Goal: Task Accomplishment & Management: Complete application form

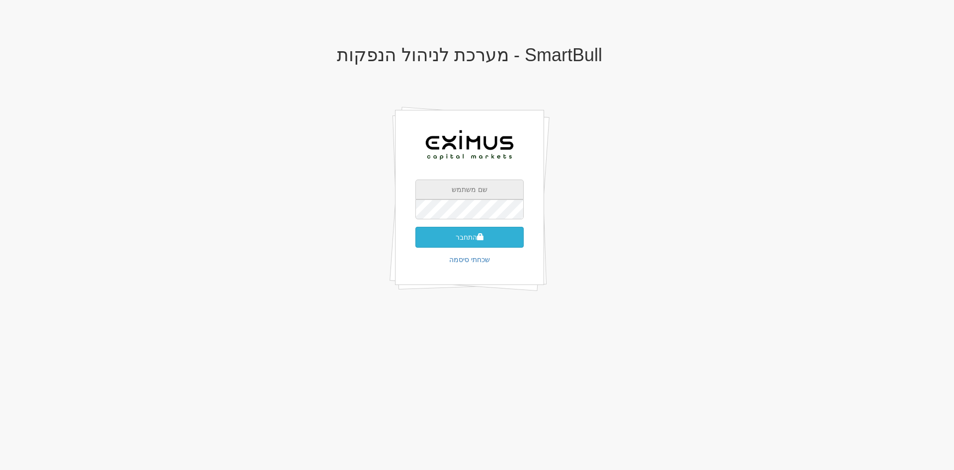
type input "[EMAIL_ADDRESS][DOMAIN_NAME]"
click at [471, 233] on button "התחבר" at bounding box center [469, 237] width 108 height 21
type input "858388"
click at [415, 241] on button "התחבר" at bounding box center [469, 251] width 108 height 21
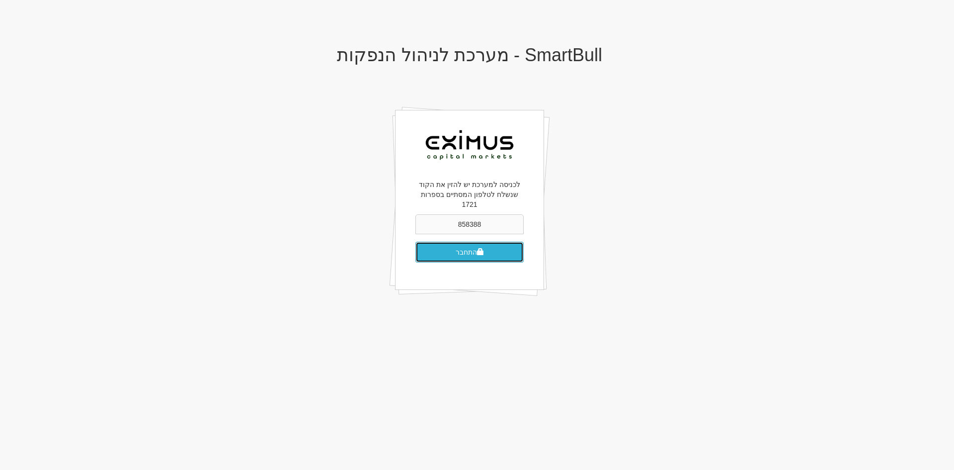
click at [465, 246] on button "התחבר" at bounding box center [469, 251] width 108 height 21
click at [461, 217] on input "858388" at bounding box center [469, 224] width 108 height 20
type input "209177"
click at [415, 241] on button "התחבר" at bounding box center [469, 251] width 108 height 21
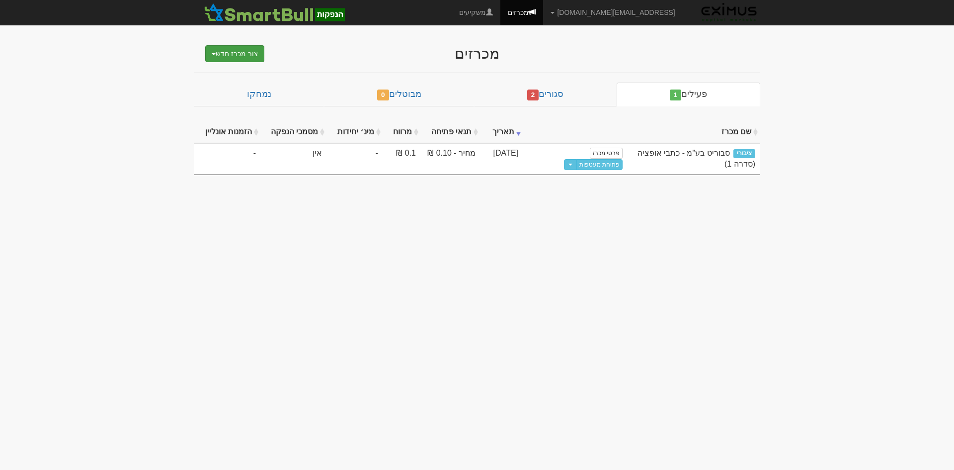
click at [234, 53] on button "צור מכרז חדש" at bounding box center [234, 53] width 59 height 17
click at [243, 71] on link "מוסדי" at bounding box center [209, 72] width 109 height 13
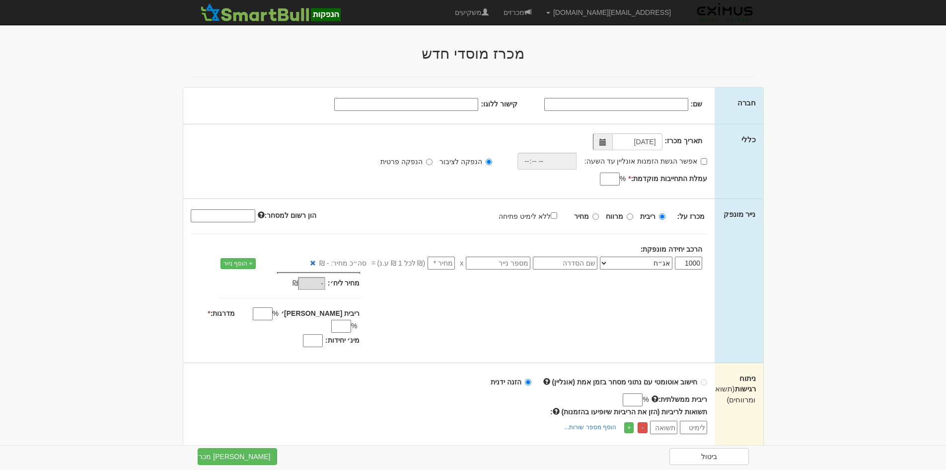
click at [618, 106] on input "שם:" at bounding box center [617, 104] width 144 height 13
paste input "הבינלאומי הראשון הנפקות בע"מ"
type input "הבינלאומי הראשון הנפקות בע"מ"
click at [463, 103] on input "קישור ללוגו:" at bounding box center [406, 104] width 144 height 13
click at [445, 105] on input "קישור ללוגו:" at bounding box center [406, 104] width 144 height 13
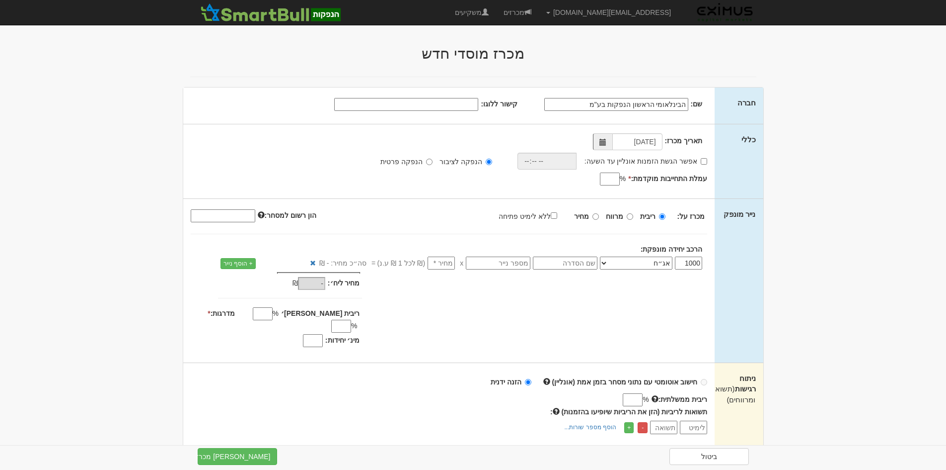
paste input "data:image/png;base64,iVBORw0KGgoAAAANSUhEUgAAAcQAAABvCAMAAABFLUC0AAAA2FBMVEX//…"
click at [607, 142] on span at bounding box center [603, 142] width 7 height 7
type input "data:image/png;base64,iVBORw0KGgoAAAANSUhEUgAAAcQAAABvCAMAAABFLUC0AAAA2FBMVEX//…"
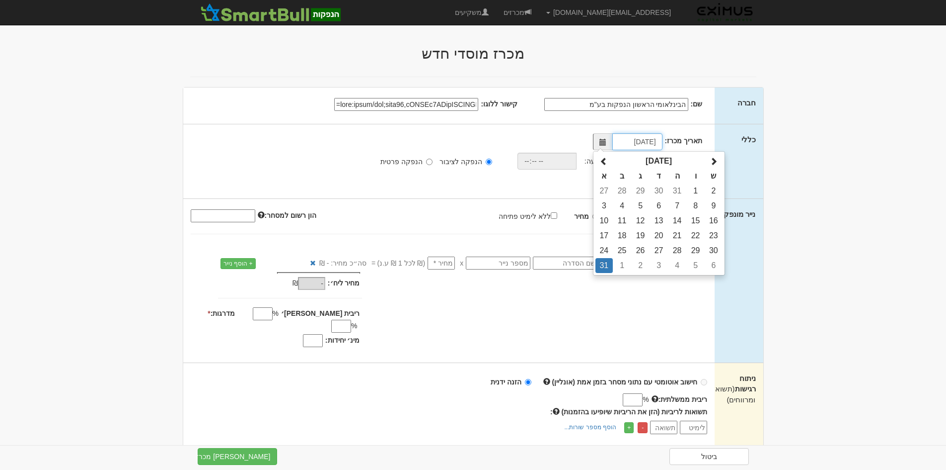
scroll to position [0, 0]
click at [606, 162] on span at bounding box center [604, 161] width 8 height 8
click at [717, 160] on span at bounding box center [714, 161] width 8 height 8
click at [625, 266] on td "1" at bounding box center [622, 265] width 18 height 15
type input "01/09/2025"
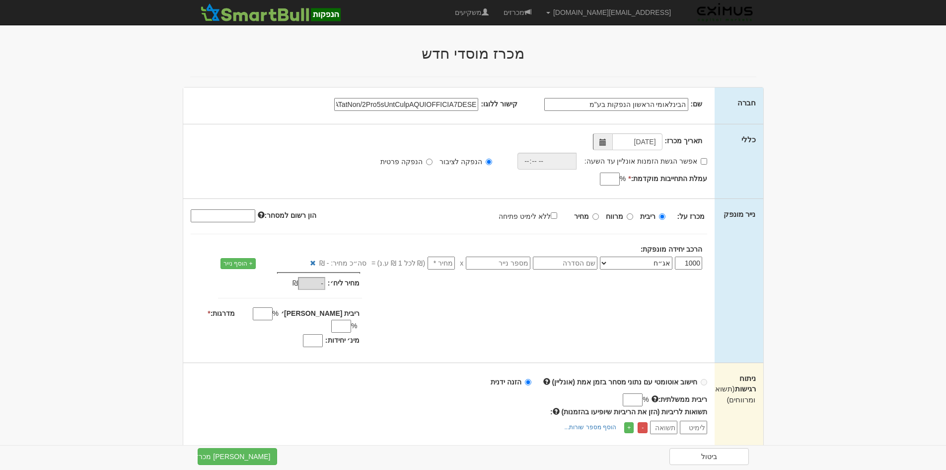
click at [610, 179] on input "עמלת התחייבות מוקדמת: *" at bounding box center [610, 178] width 20 height 13
type input "0.3"
click at [691, 195] on div "תאריך מכרז: 01/09/2025 אפשר הגשת הזמנות אונליין עד השעה: * % 0.3" at bounding box center [449, 161] width 532 height 74
click at [589, 263] on input "text" at bounding box center [565, 262] width 65 height 13
type input "סדרה יג"
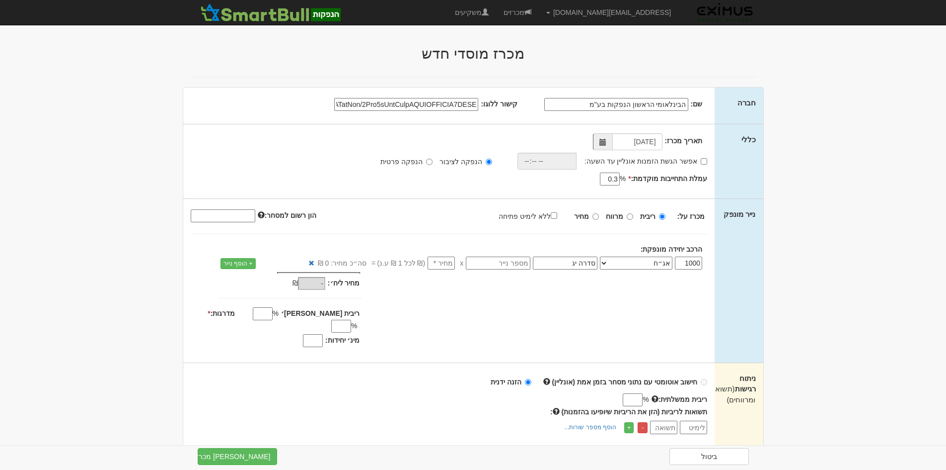
click at [434, 264] on input "number" at bounding box center [441, 262] width 27 height 13
type input "1"
type input "1,000"
type input "1"
click at [557, 214] on input "ללא לימיט פתיחה" at bounding box center [554, 215] width 6 height 6
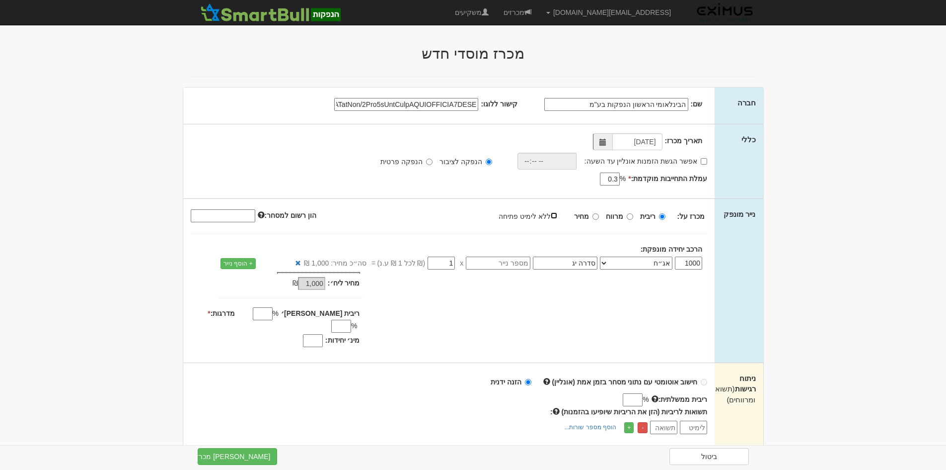
checkbox input "true"
click at [331, 319] on input "מדרגות: *" at bounding box center [341, 325] width 20 height 13
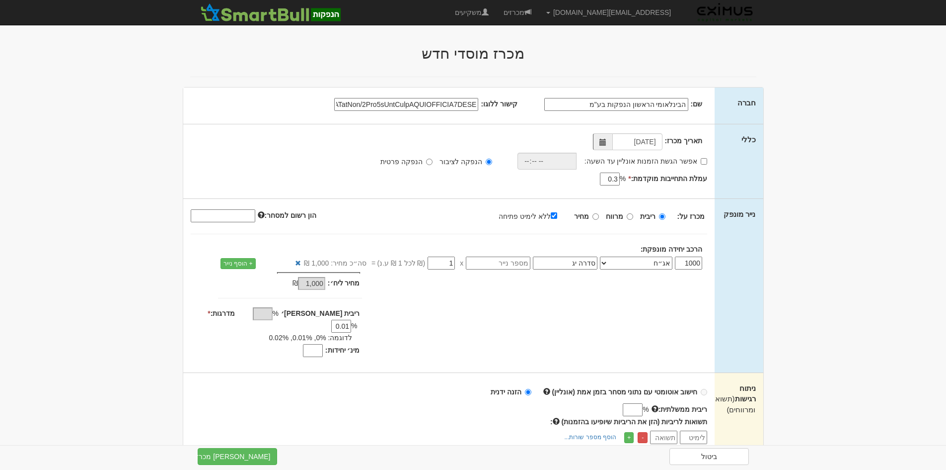
type input "0.01"
click at [314, 344] on input "מינ׳ יחידות:" at bounding box center [313, 350] width 20 height 13
type input "800"
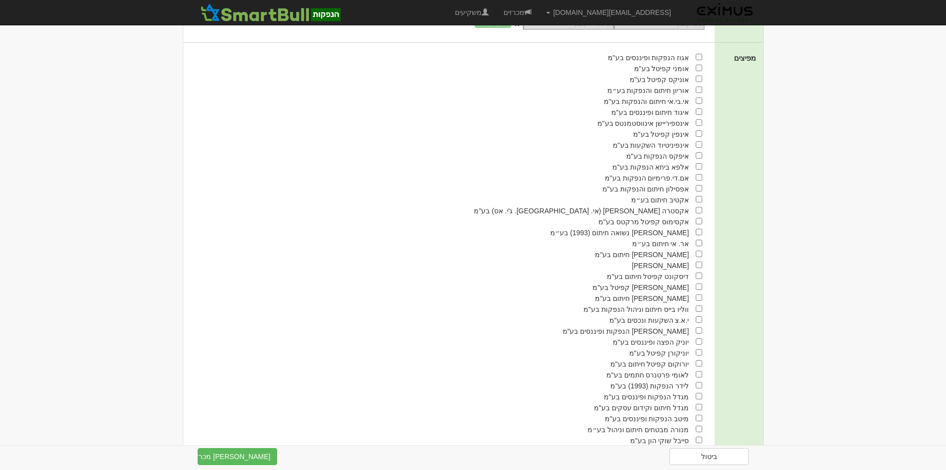
scroll to position [497, 0]
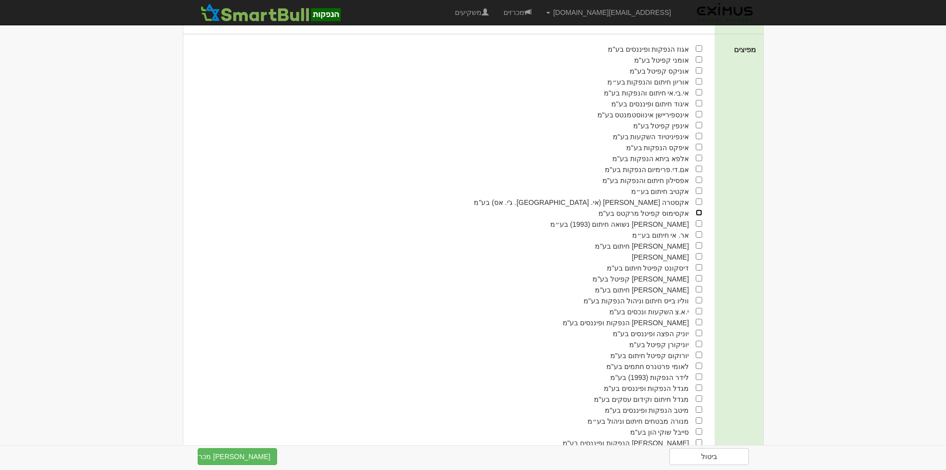
click at [700, 209] on input "checkbox" at bounding box center [699, 212] width 6 height 6
checkbox input "true"
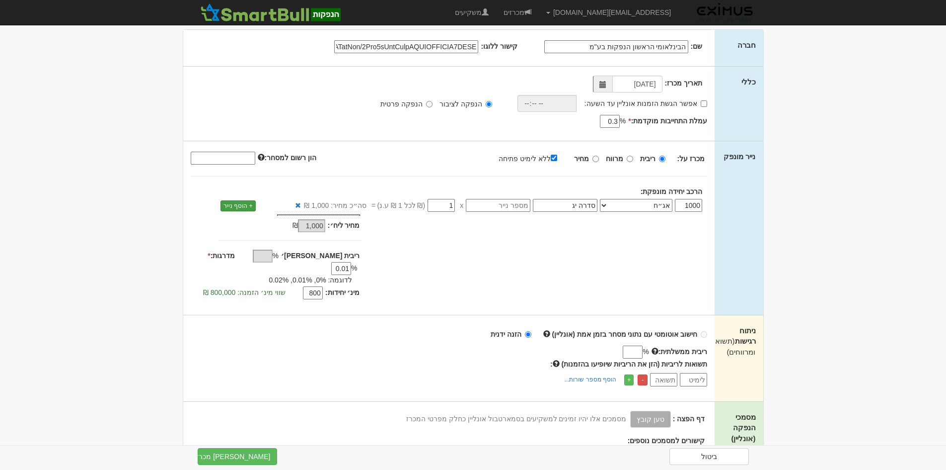
scroll to position [0, 0]
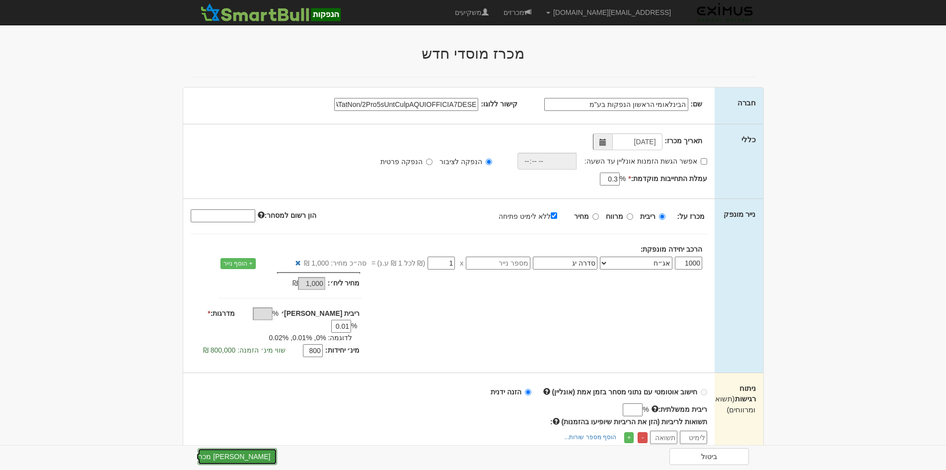
click at [251, 455] on button "צור מכרז" at bounding box center [237, 456] width 79 height 17
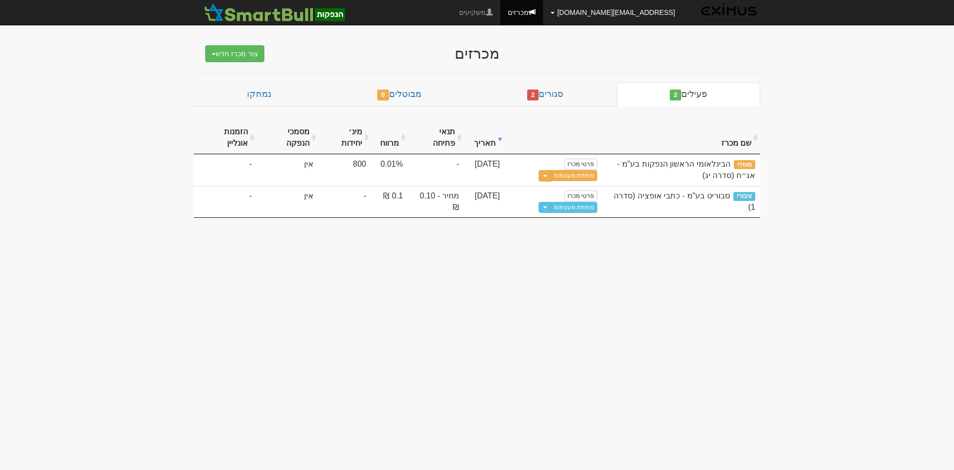
drag, startPoint x: 0, startPoint y: 0, endPoint x: 601, endPoint y: 14, distance: 601.3
click at [601, 14] on link "[EMAIL_ADDRESS][DOMAIN_NAME]" at bounding box center [613, 12] width 140 height 25
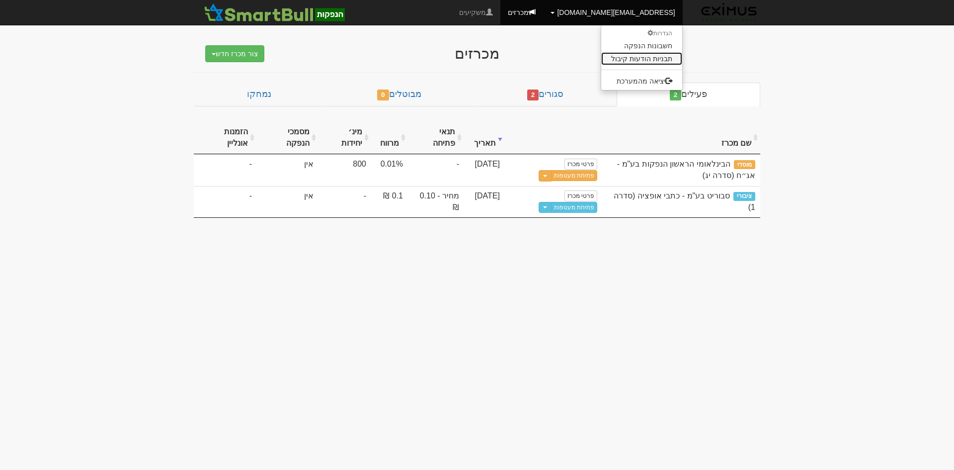
click at [636, 59] on link "תבניות הודעות קיבול" at bounding box center [641, 58] width 81 height 13
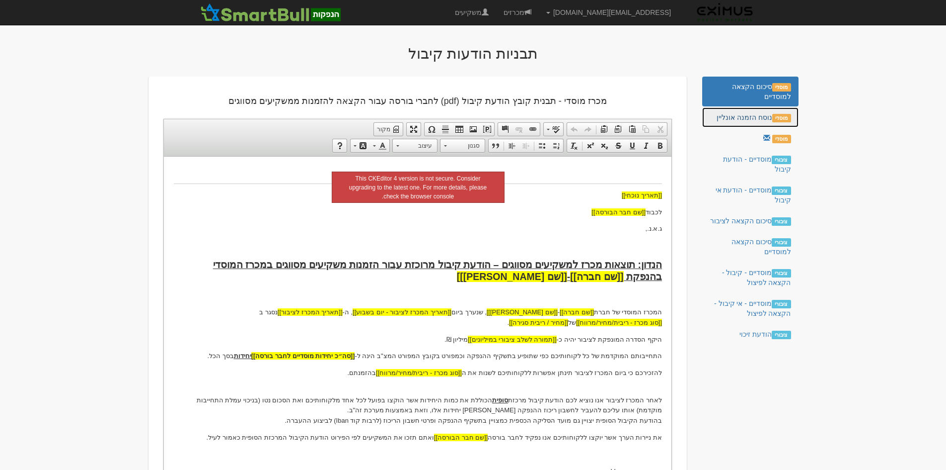
click at [750, 116] on link "מוסדי נוסח הזמנה אונליין" at bounding box center [751, 117] width 96 height 20
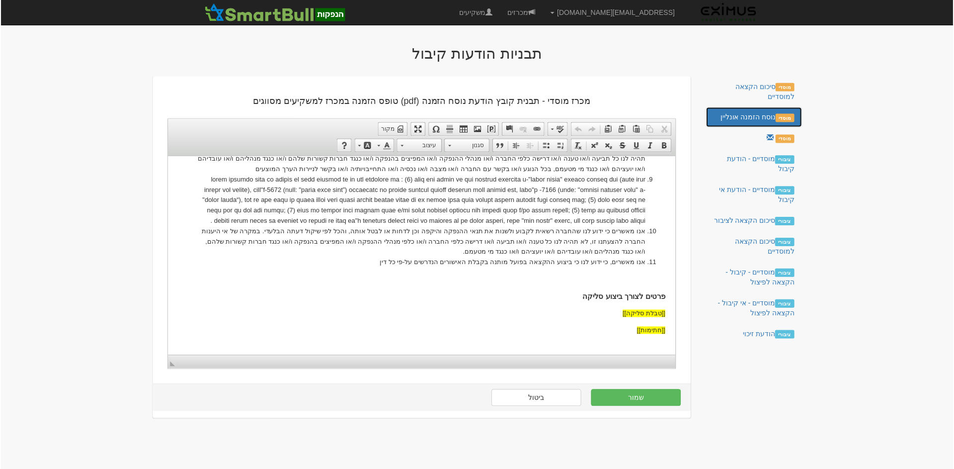
scroll to position [453, 0]
